Goal: Find specific page/section: Find specific page/section

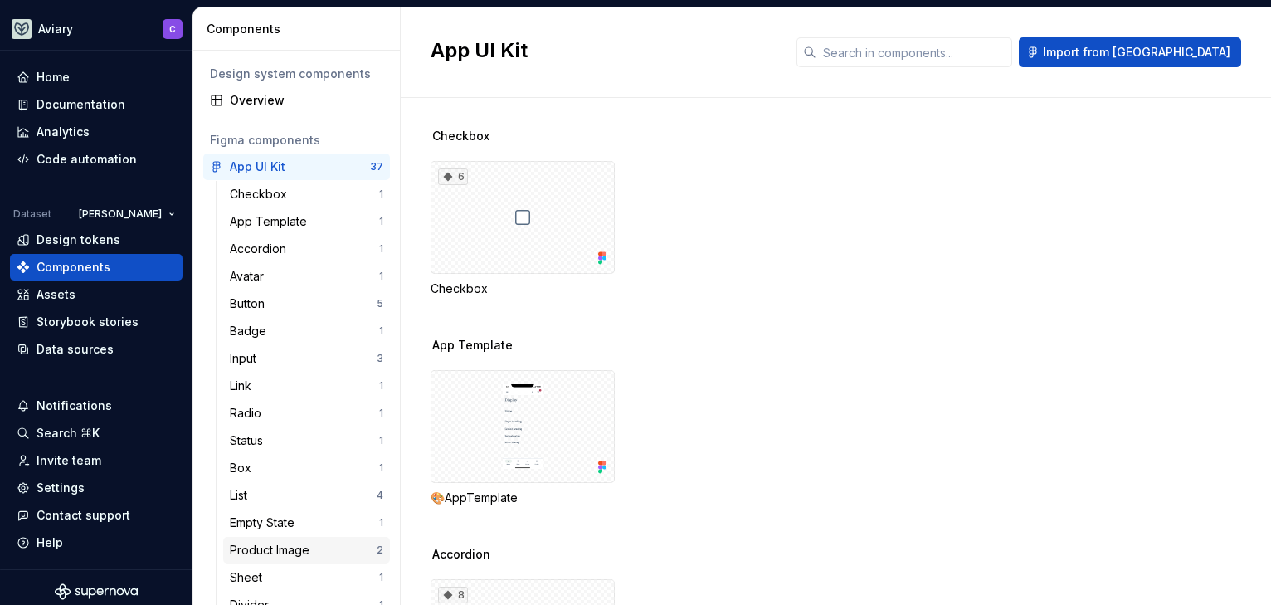
click at [275, 551] on div "Product Image" at bounding box center [273, 550] width 86 height 17
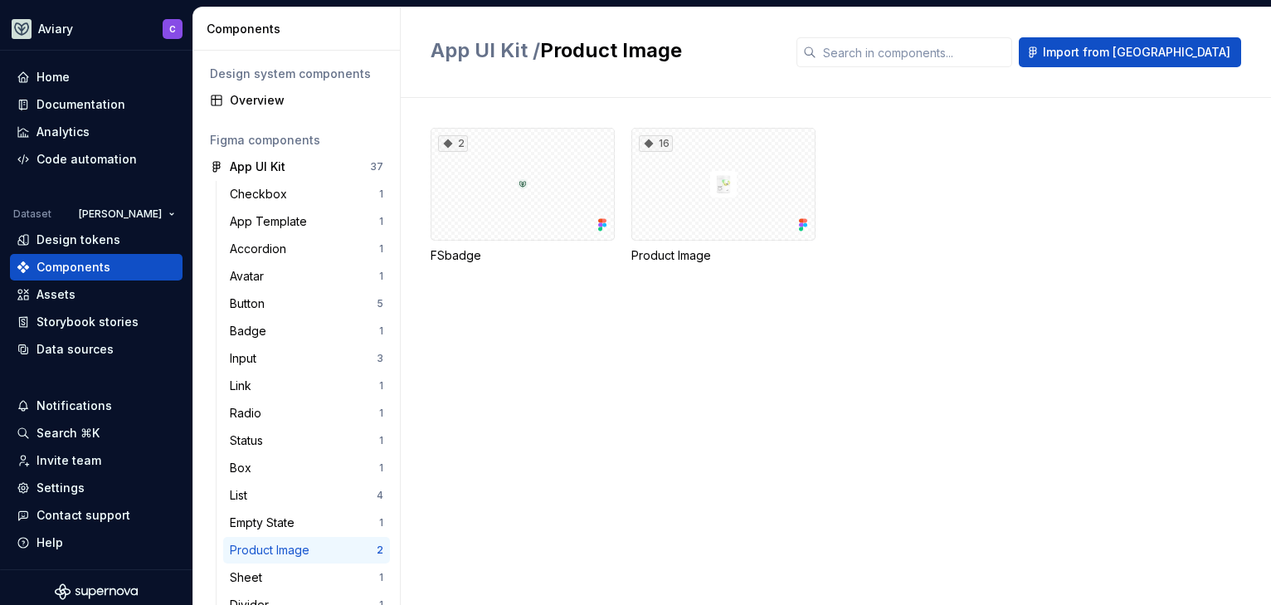
click at [275, 551] on div "Product Image" at bounding box center [273, 550] width 86 height 17
click at [760, 171] on div "16" at bounding box center [723, 184] width 184 height 113
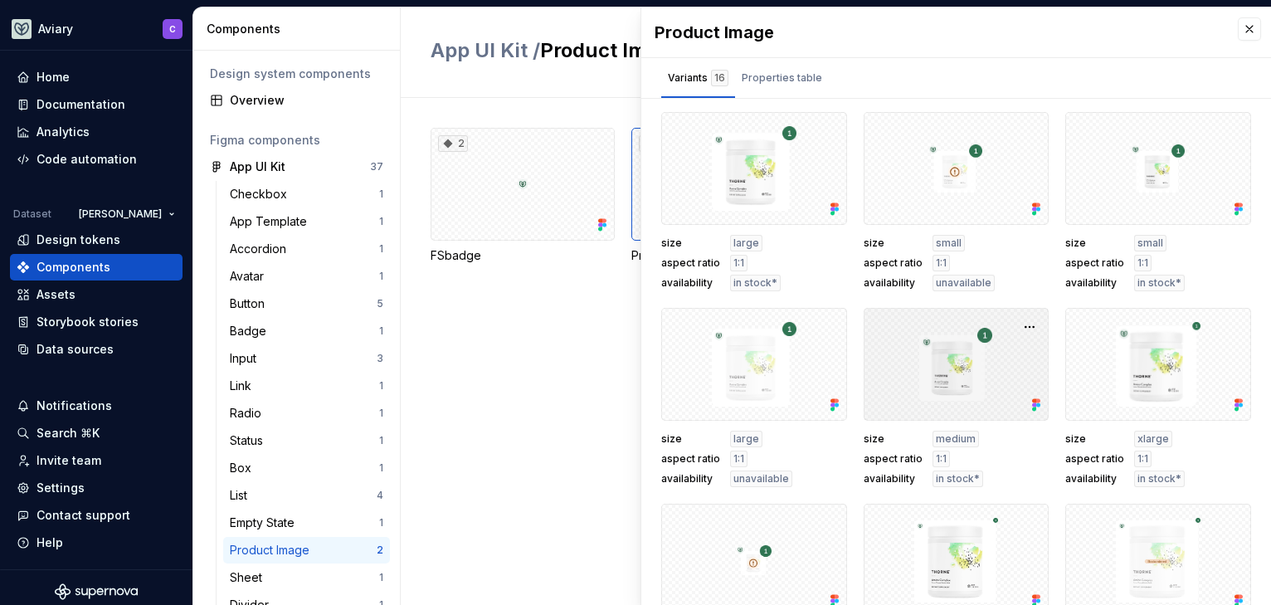
click at [944, 374] on div at bounding box center [957, 364] width 186 height 113
click at [991, 397] on div at bounding box center [957, 364] width 186 height 113
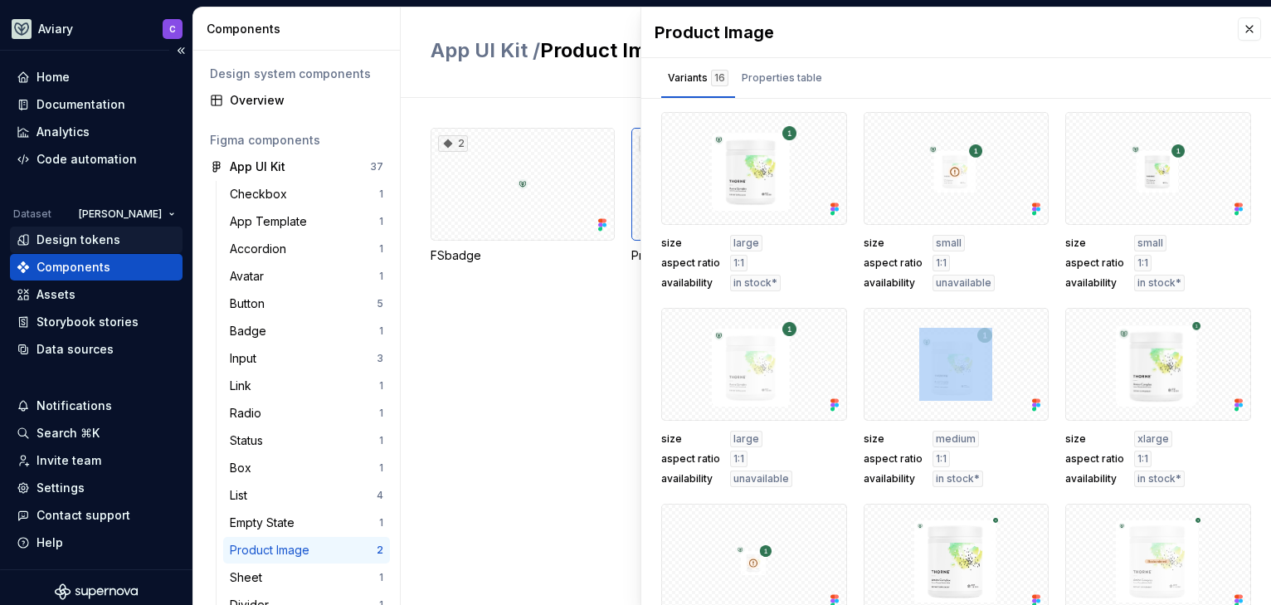
click at [59, 250] on div "Design tokens" at bounding box center [96, 240] width 173 height 27
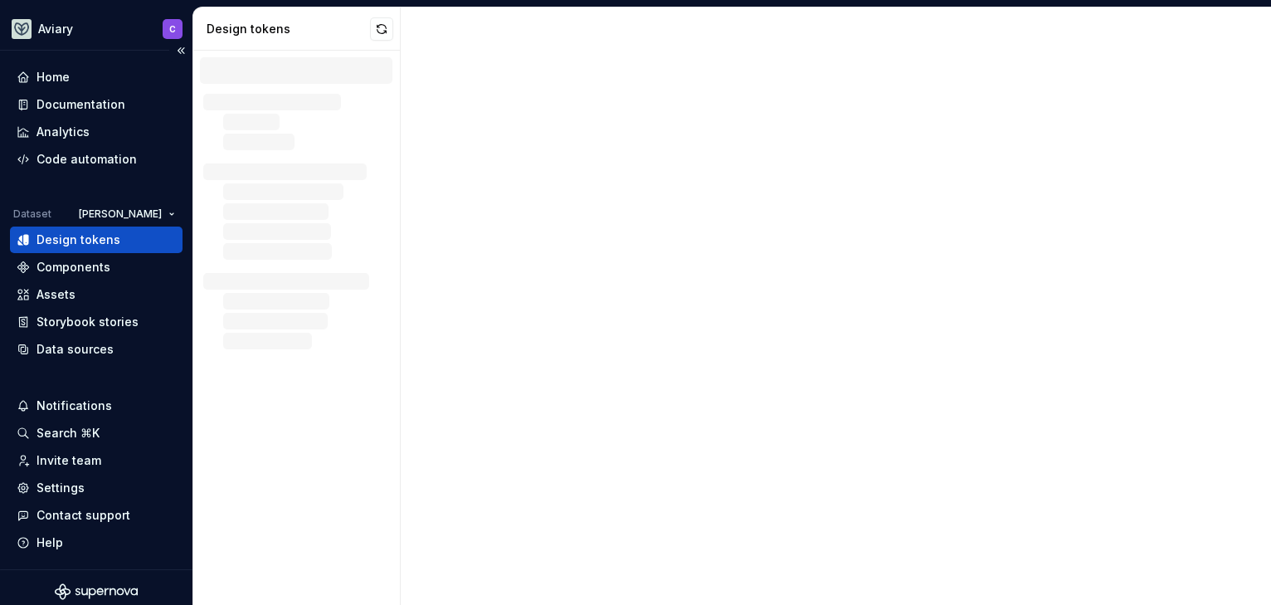
click at [60, 240] on div "Design tokens" at bounding box center [79, 240] width 84 height 17
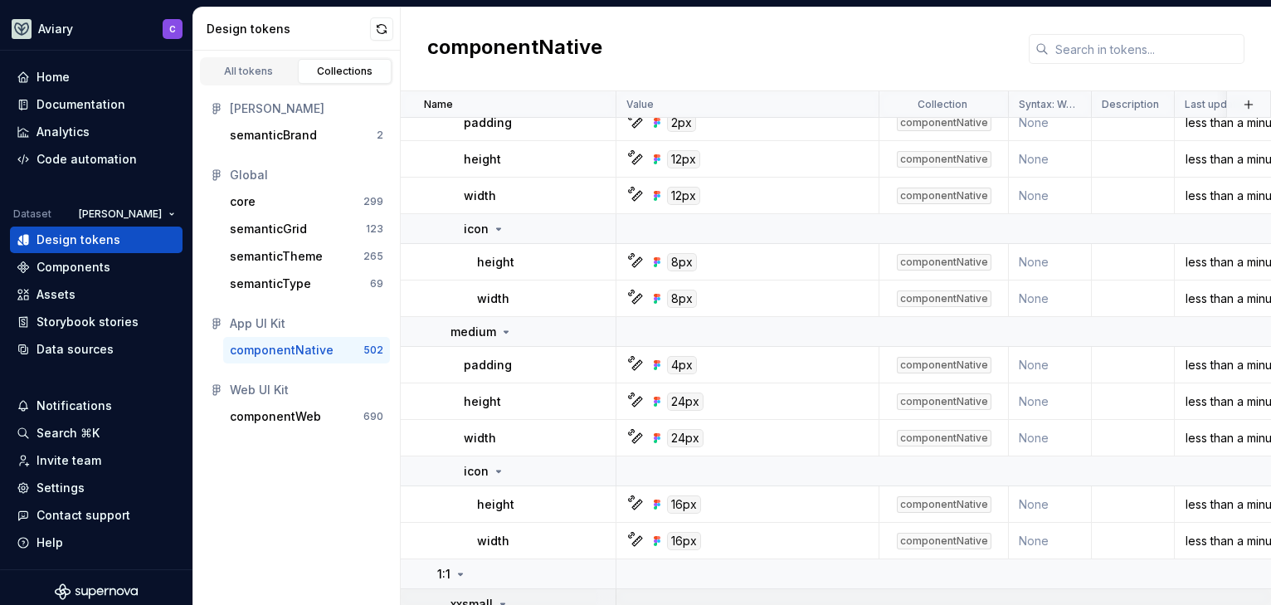
scroll to position [250, 0]
